Goal: Find specific page/section: Find specific page/section

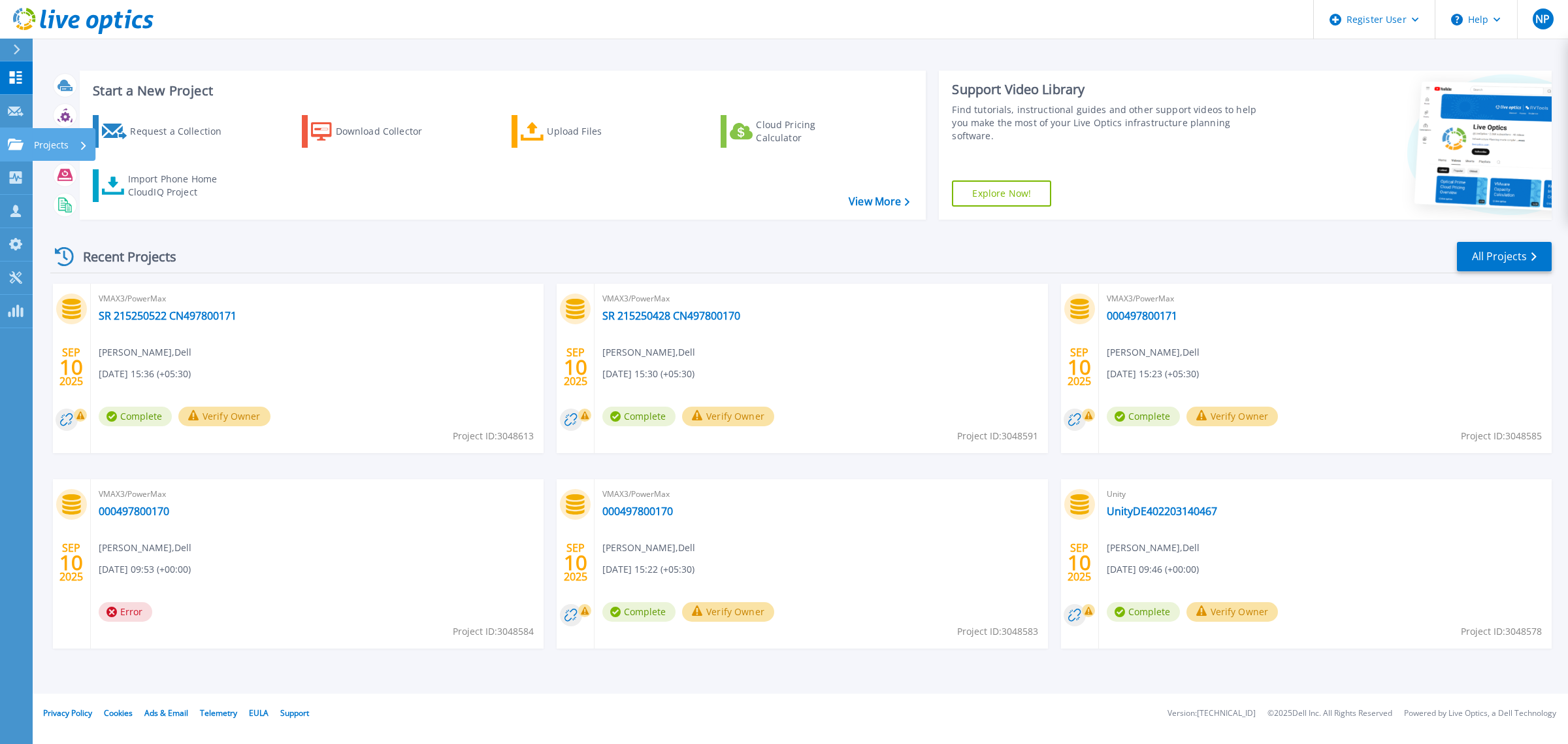
click at [10, 129] on link "Projects Projects" at bounding box center [16, 145] width 32 height 33
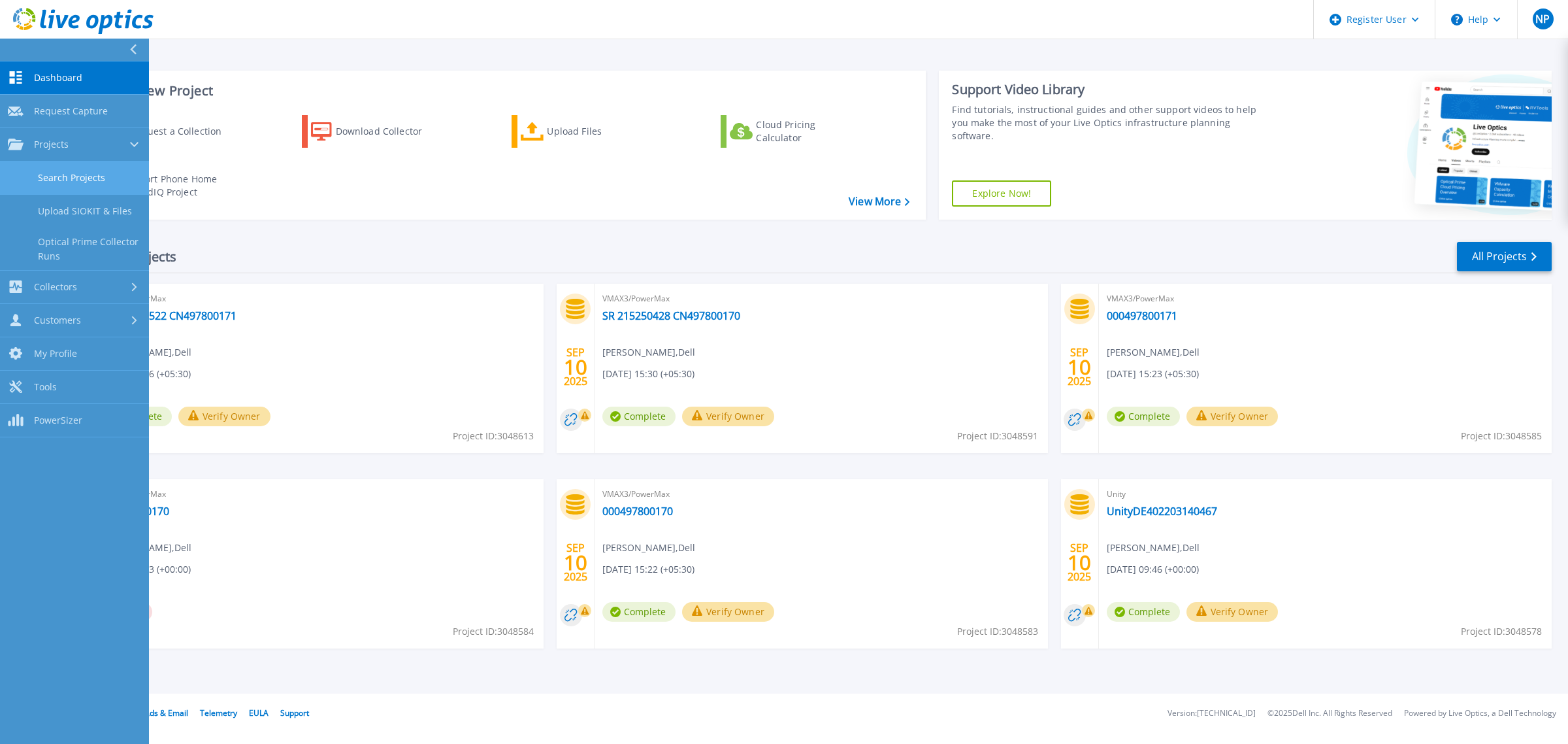
click at [82, 175] on link "Search Projects" at bounding box center [74, 178] width 149 height 33
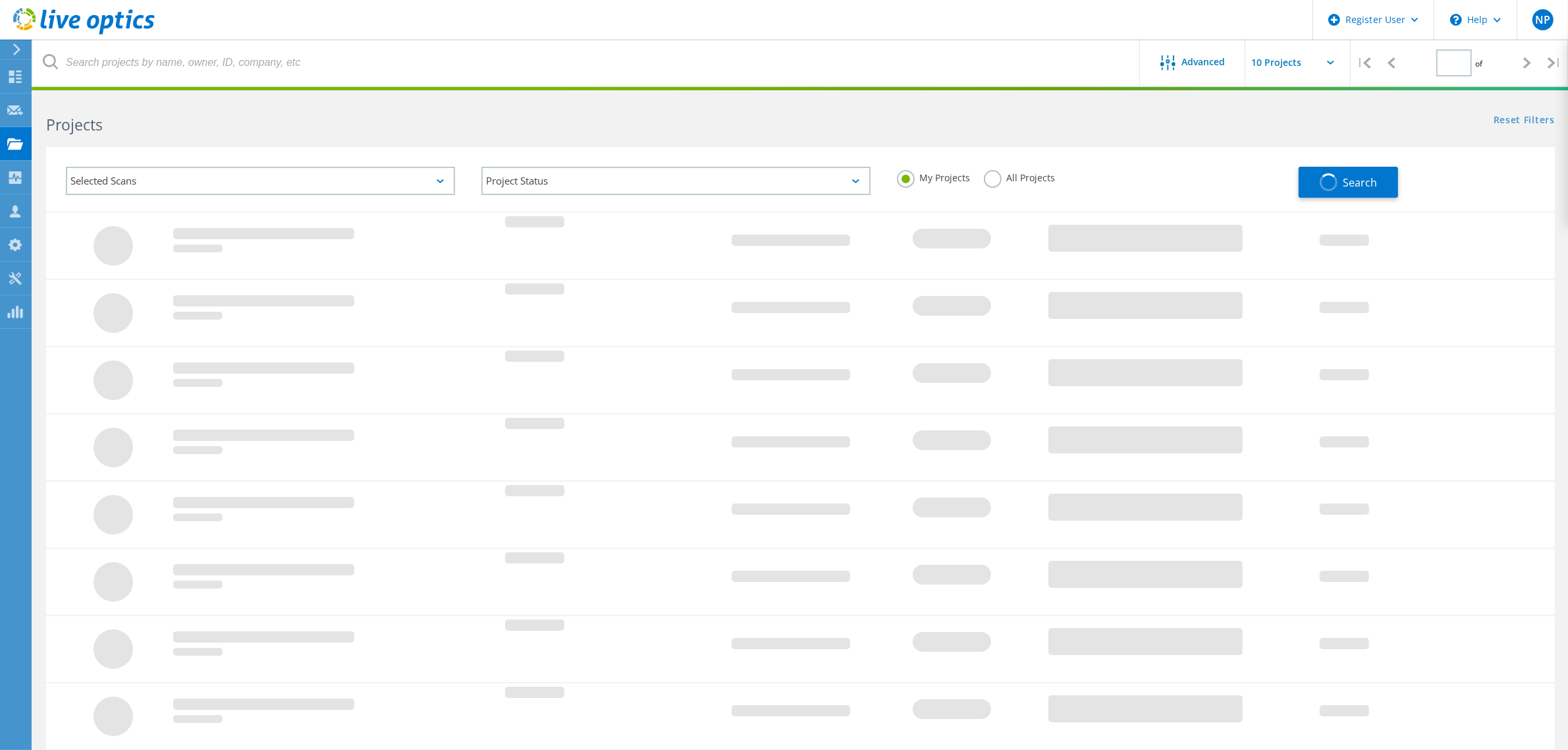
type input "1"
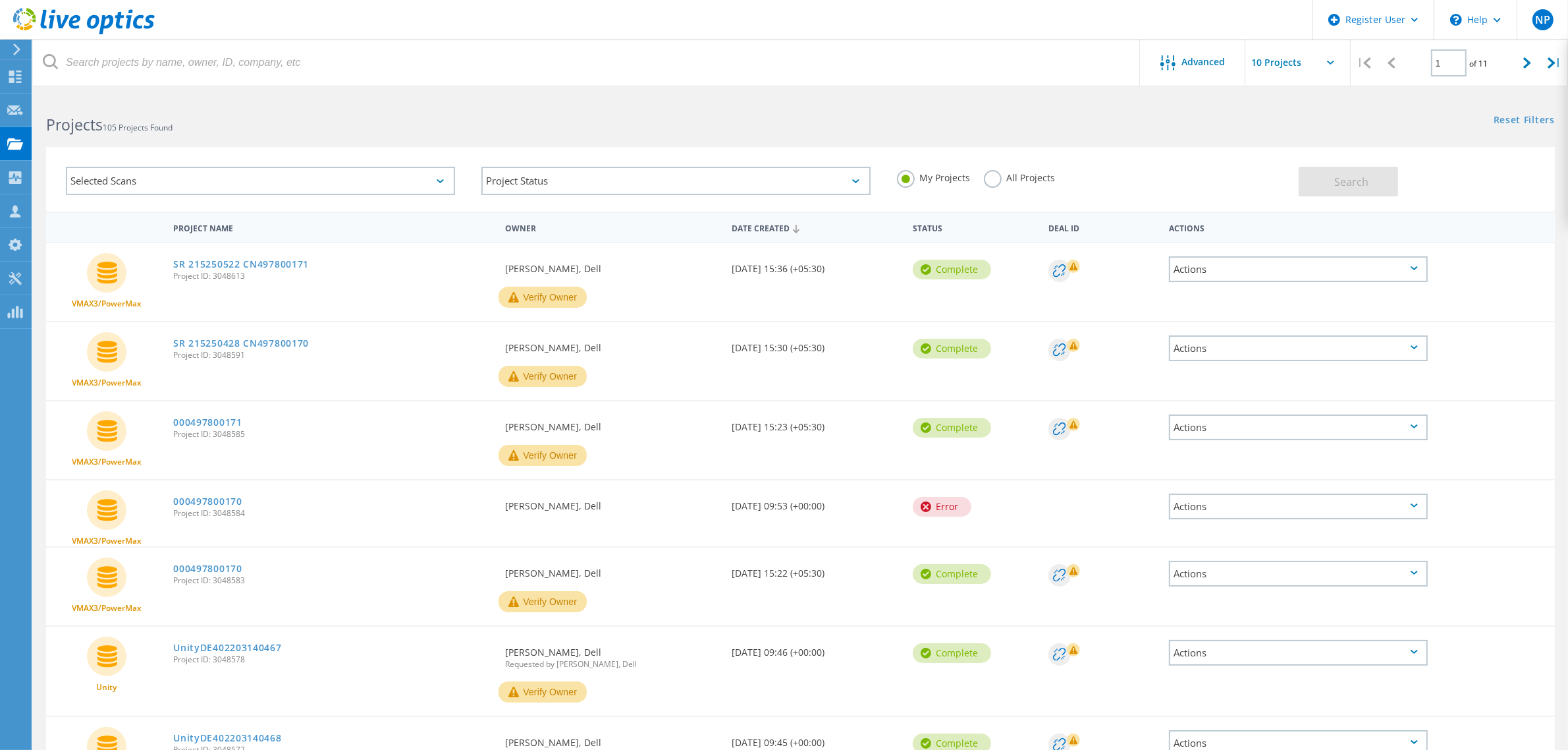
drag, startPoint x: 995, startPoint y: 168, endPoint x: 999, endPoint y: 178, distance: 10.8
click at [999, 172] on div "My Projects All Projects" at bounding box center [1091, 178] width 415 height 48
click at [999, 182] on label "All Projects" at bounding box center [1019, 175] width 72 height 12
click at [0, 0] on input "All Projects" at bounding box center [0, 0] width 0 height 0
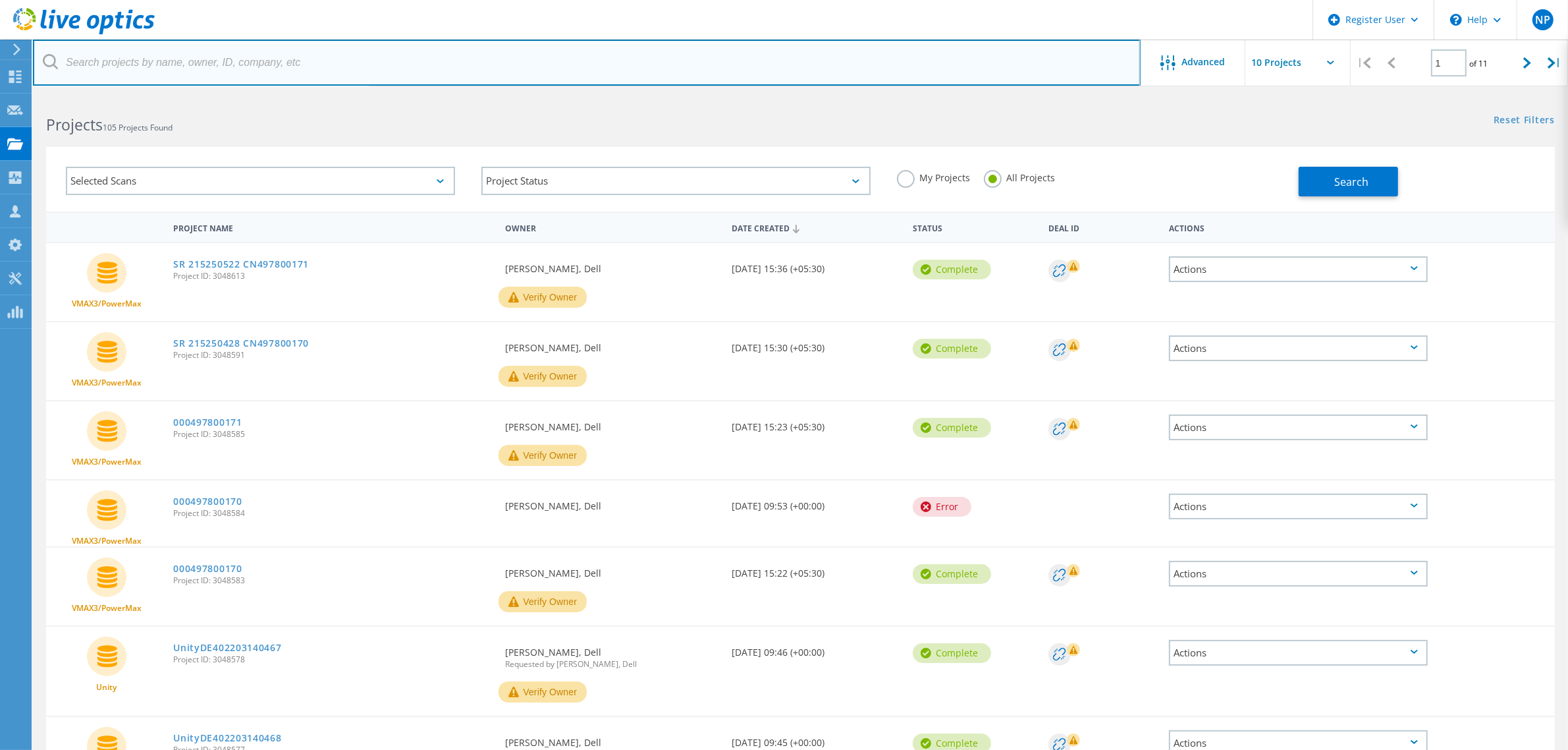
click at [262, 64] on input "text" at bounding box center [586, 61] width 1107 height 46
paste input "3037158"
type input "3037158"
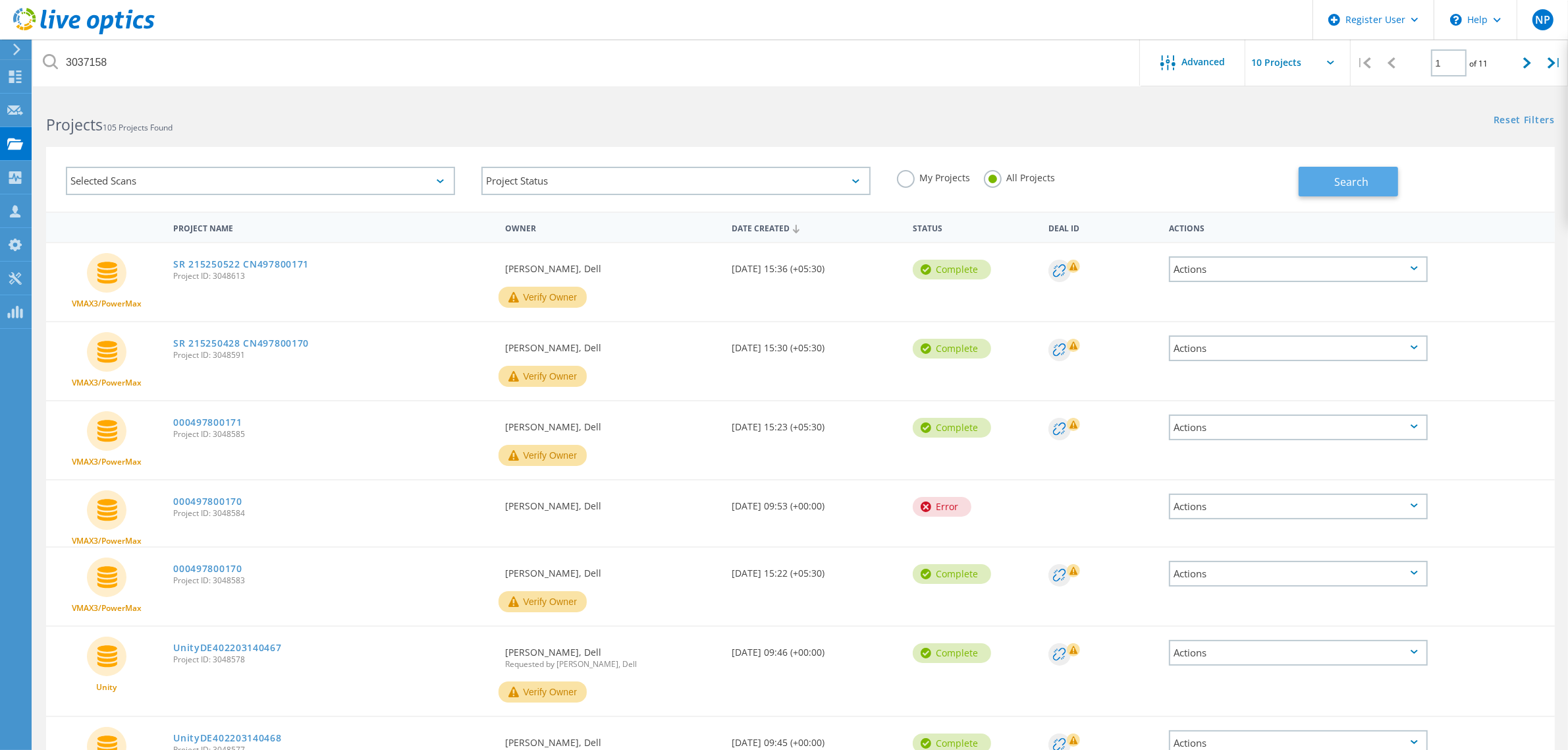
click at [1325, 196] on button "Search" at bounding box center [1347, 182] width 100 height 30
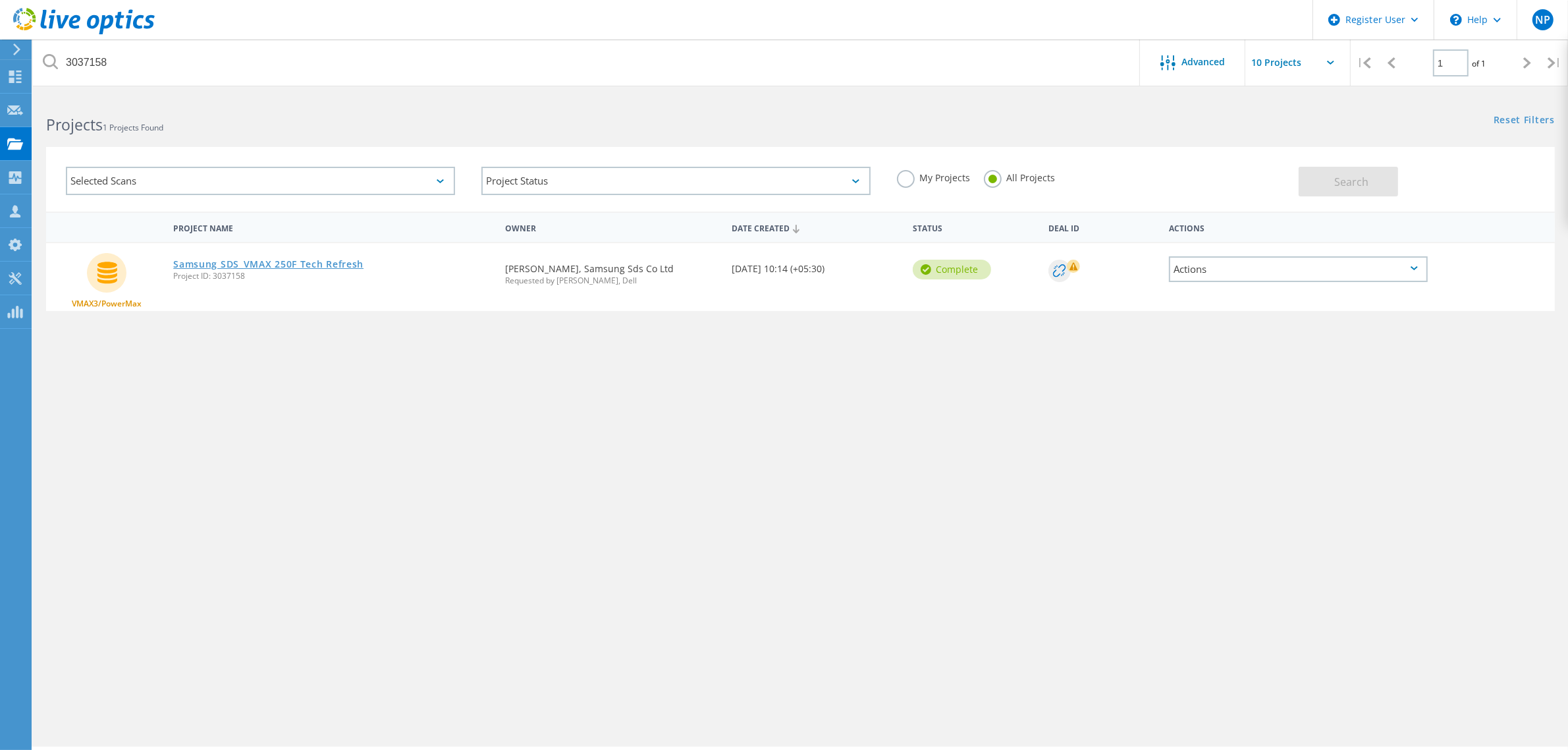
click at [287, 261] on link "Samsung SDS_VMAX 250F Tech Refresh" at bounding box center [268, 265] width 190 height 9
